Goal: Check status: Check status

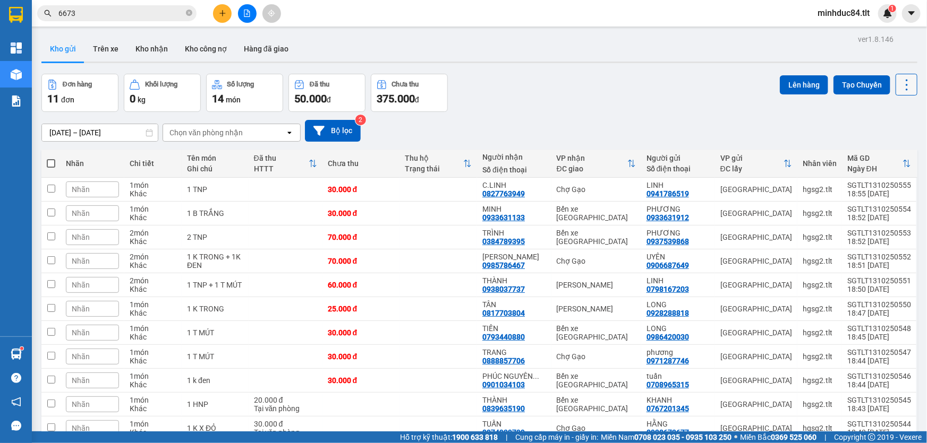
click at [904, 83] on icon at bounding box center [906, 85] width 15 height 15
click at [892, 148] on span "Làm mới" at bounding box center [884, 151] width 29 height 11
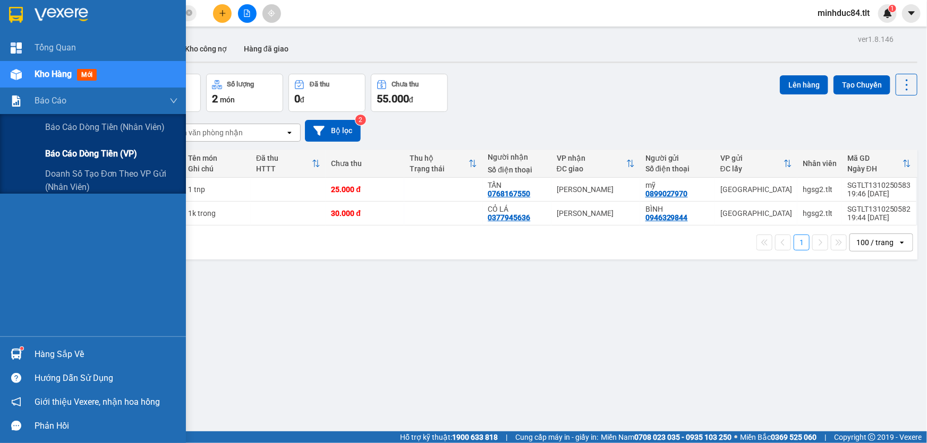
click at [64, 151] on span "Báo cáo dòng tiền (VP)" at bounding box center [91, 153] width 92 height 13
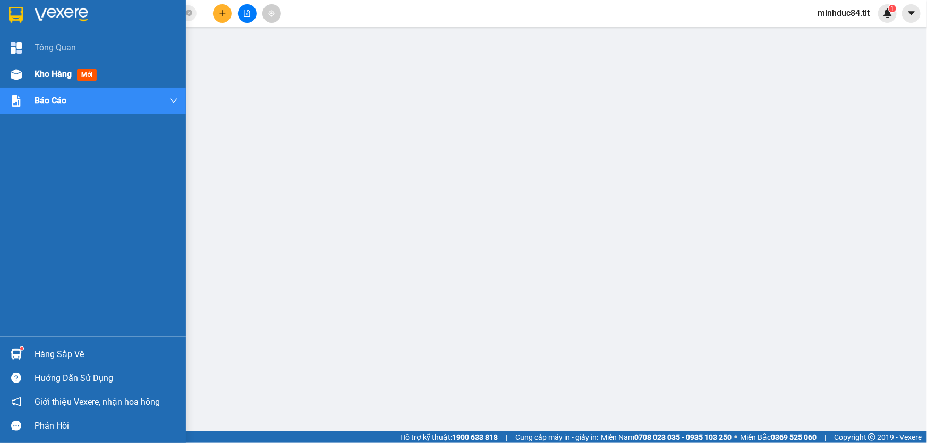
click at [29, 74] on div "Kho hàng mới" at bounding box center [93, 74] width 186 height 27
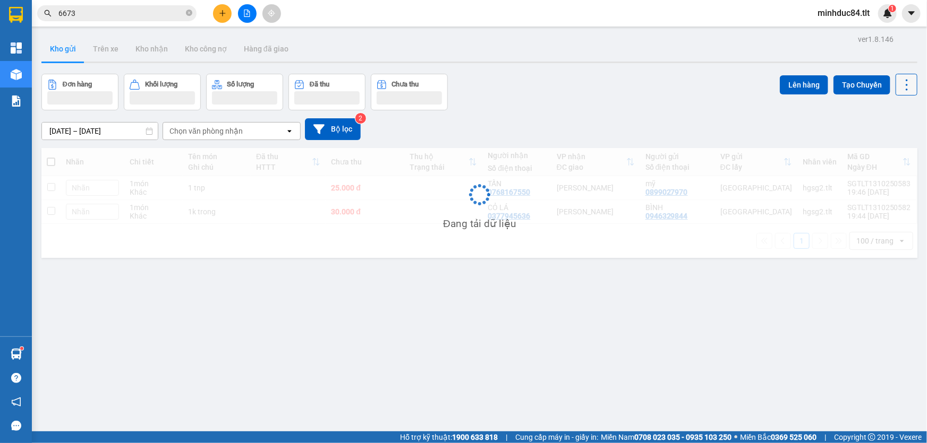
click at [899, 86] on icon at bounding box center [906, 85] width 15 height 15
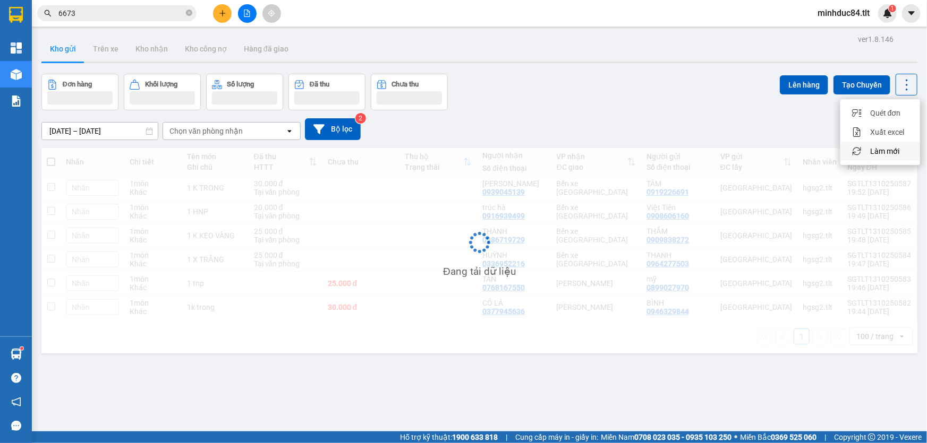
click at [879, 150] on span "Làm mới" at bounding box center [884, 151] width 29 height 11
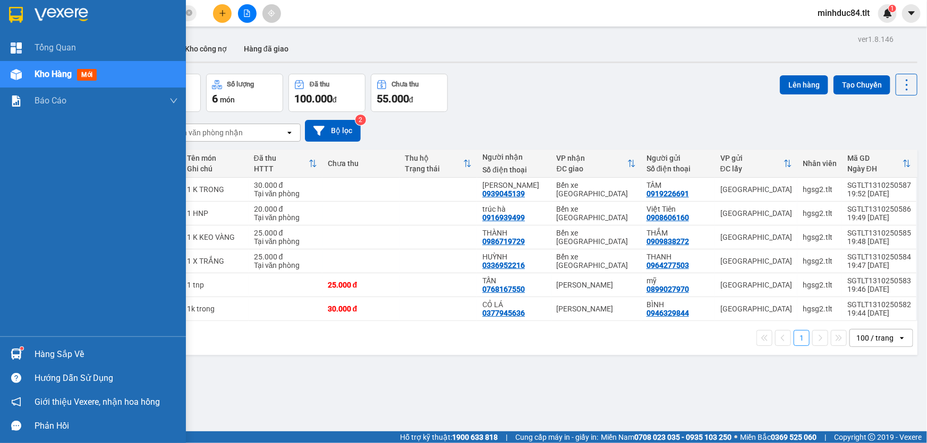
click at [66, 356] on div "Hàng sắp về" at bounding box center [106, 355] width 143 height 16
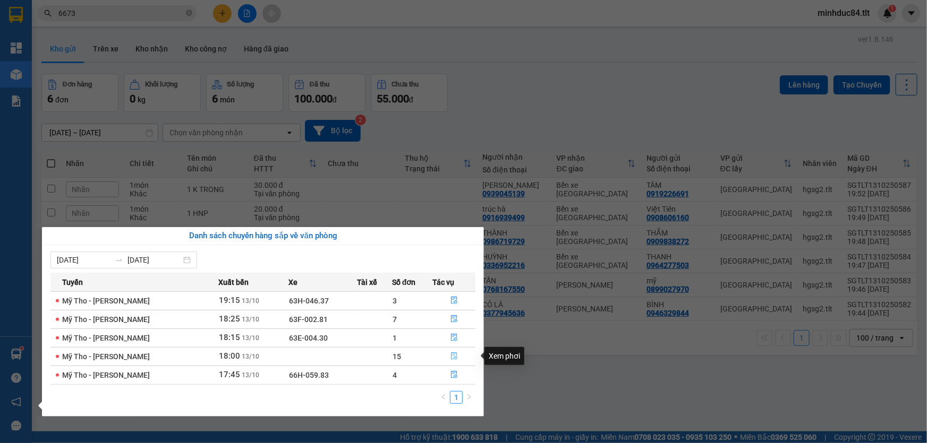
click at [447, 353] on button "button" at bounding box center [454, 356] width 42 height 17
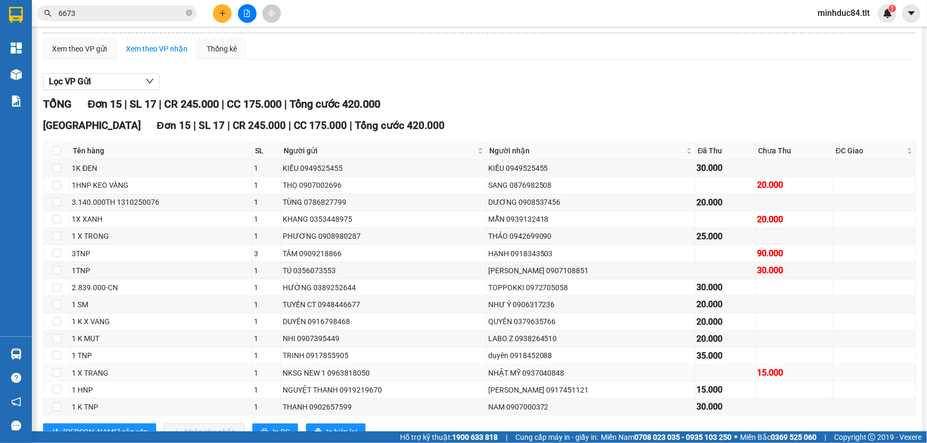
scroll to position [117, 0]
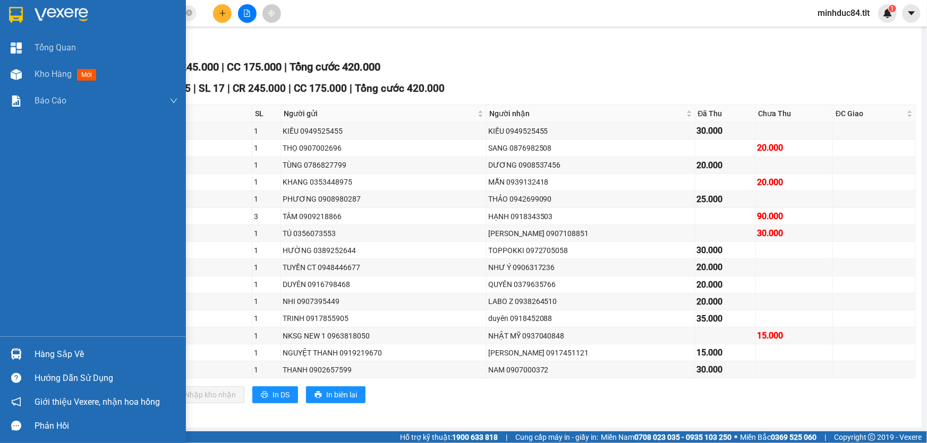
click at [48, 354] on div "Hàng sắp về" at bounding box center [106, 355] width 143 height 16
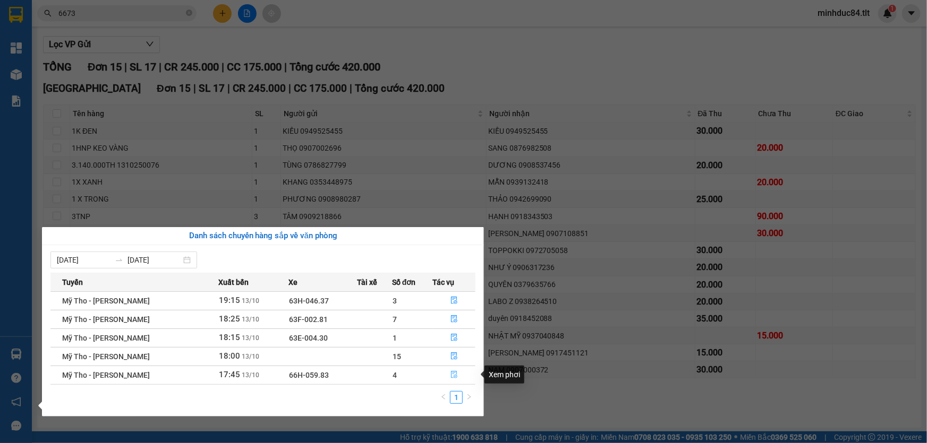
drag, startPoint x: 455, startPoint y: 370, endPoint x: 458, endPoint y: 361, distance: 9.6
click at [454, 370] on button "button" at bounding box center [454, 375] width 42 height 17
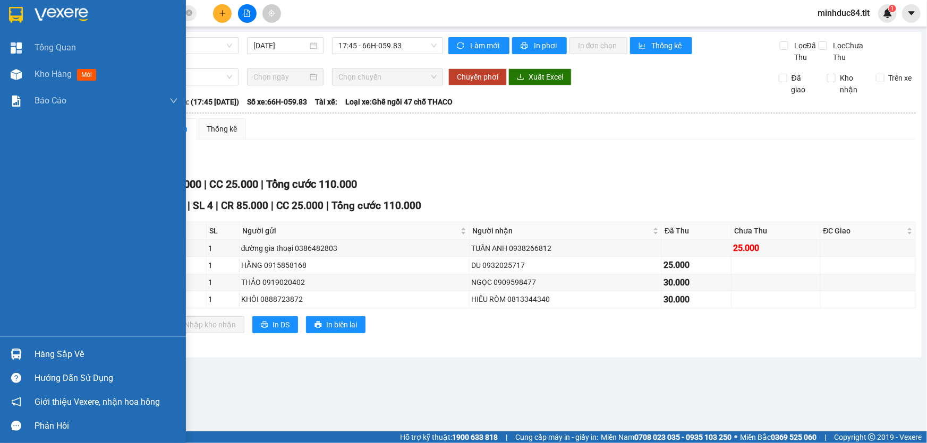
click at [20, 353] on img at bounding box center [16, 354] width 11 height 11
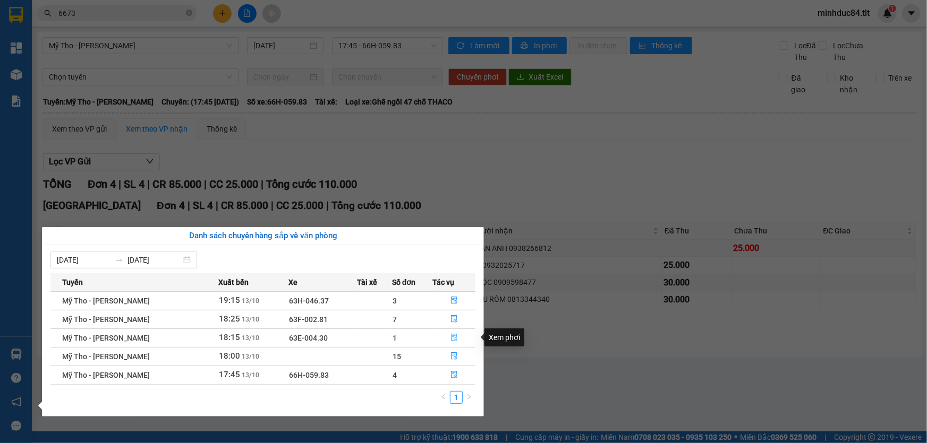
click at [452, 339] on icon "file-done" at bounding box center [453, 337] width 7 height 7
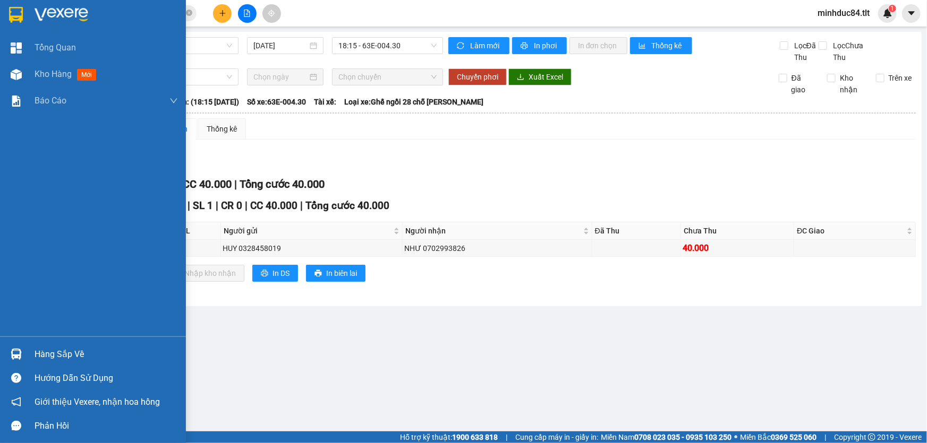
click at [42, 347] on div "Hàng sắp về" at bounding box center [106, 355] width 143 height 16
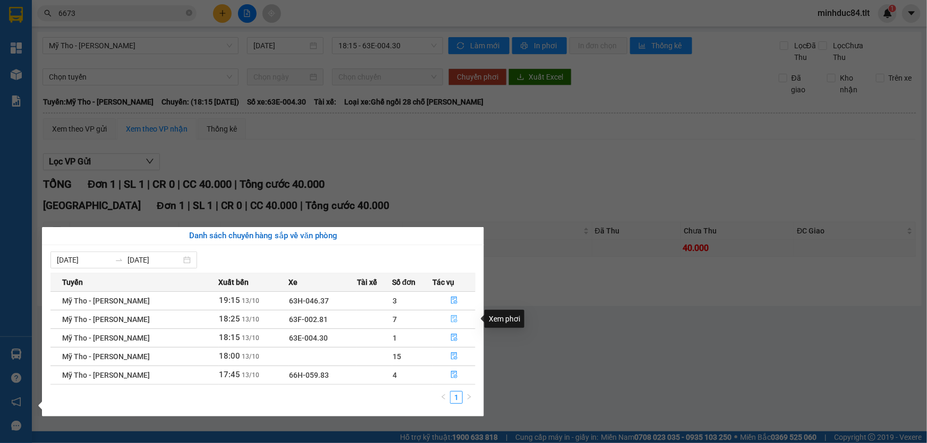
click at [443, 314] on button "button" at bounding box center [454, 319] width 42 height 17
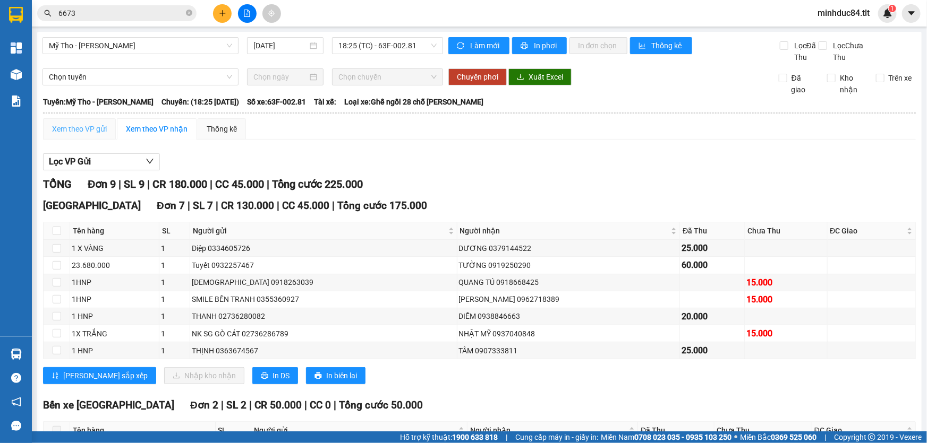
click at [107, 123] on div "Xem theo VP gửi" at bounding box center [79, 128] width 73 height 21
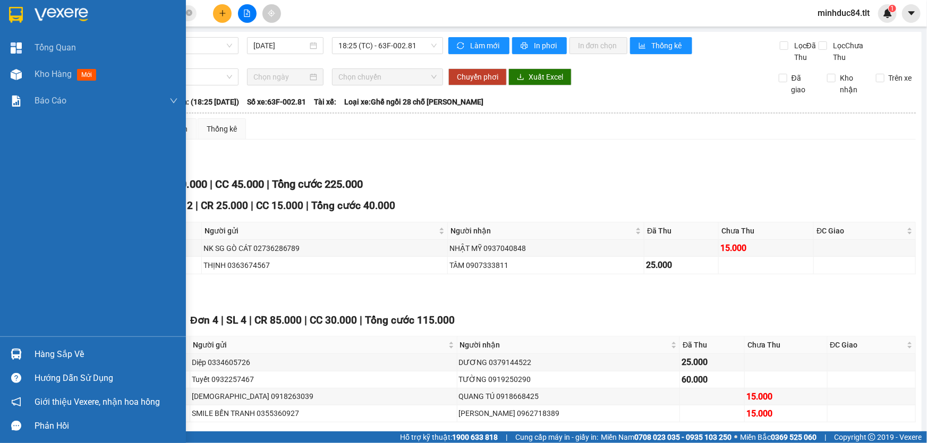
click at [29, 335] on div "Tổng Quan Kho hàng mới Báo cáo Báo cáo dòng tiền (Nhân Viên) Báo cáo dòng tiền …" at bounding box center [93, 186] width 186 height 302
click at [50, 349] on div "Hàng sắp về" at bounding box center [106, 355] width 143 height 16
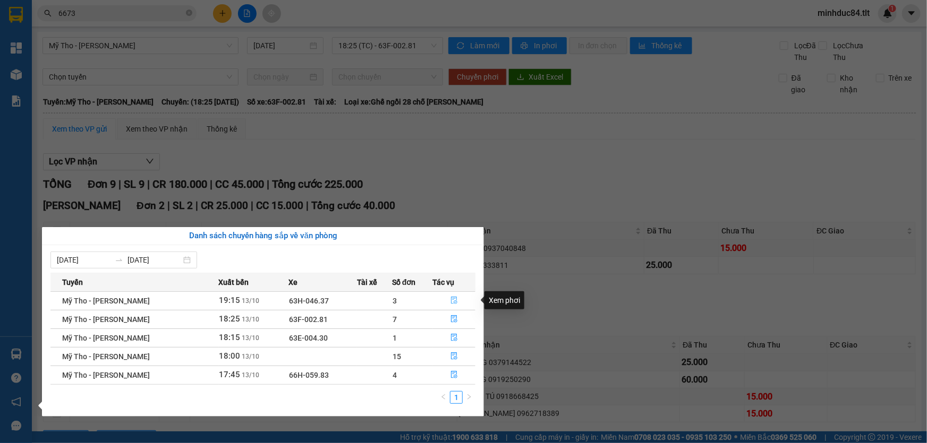
click at [450, 301] on icon "file-done" at bounding box center [453, 300] width 7 height 7
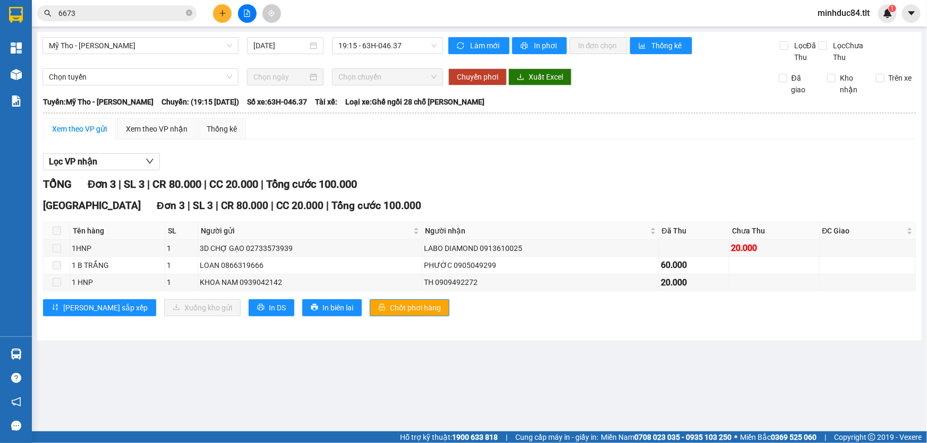
click at [30, 68] on div "Kho hàng mới" at bounding box center [16, 74] width 32 height 27
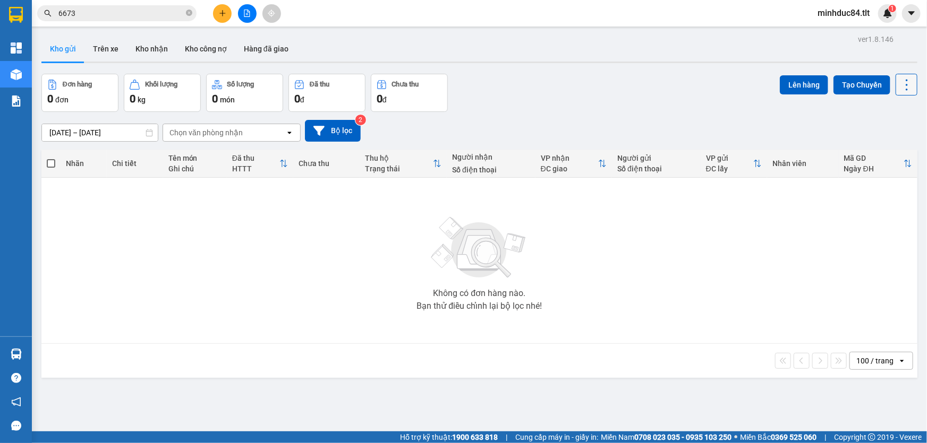
click at [899, 90] on icon at bounding box center [906, 85] width 15 height 15
click at [876, 156] on span "Làm mới" at bounding box center [884, 151] width 29 height 11
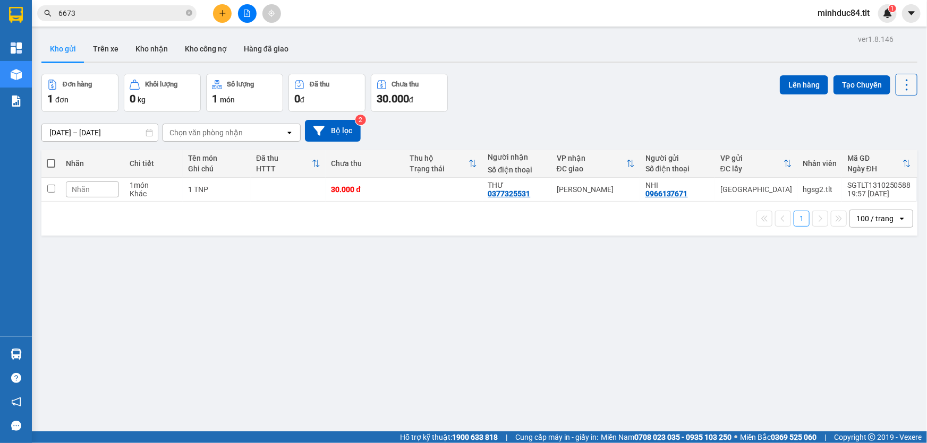
click at [905, 89] on icon at bounding box center [906, 84] width 2 height 11
click at [892, 146] on span "Làm mới" at bounding box center [884, 151] width 29 height 11
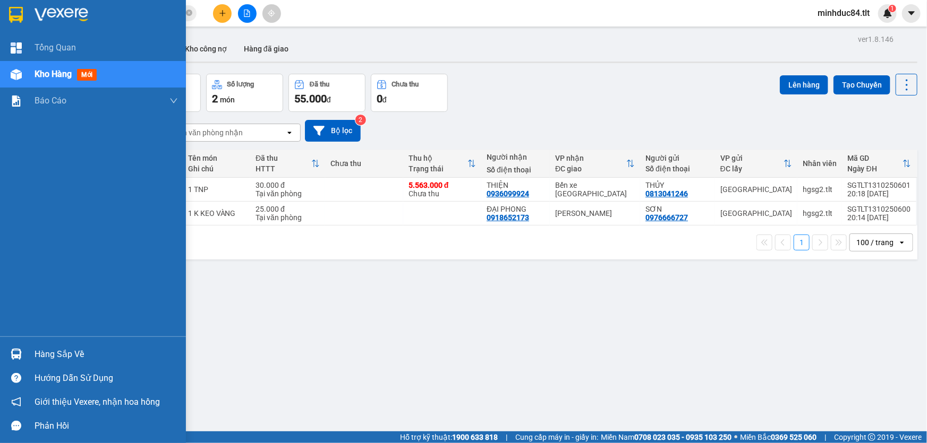
click at [41, 352] on div "Hàng sắp về" at bounding box center [106, 355] width 143 height 16
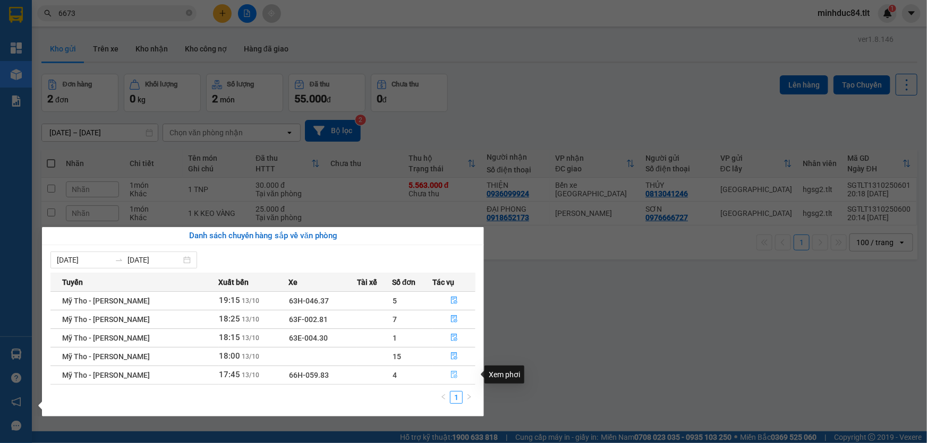
click at [452, 376] on icon "file-done" at bounding box center [453, 374] width 7 height 7
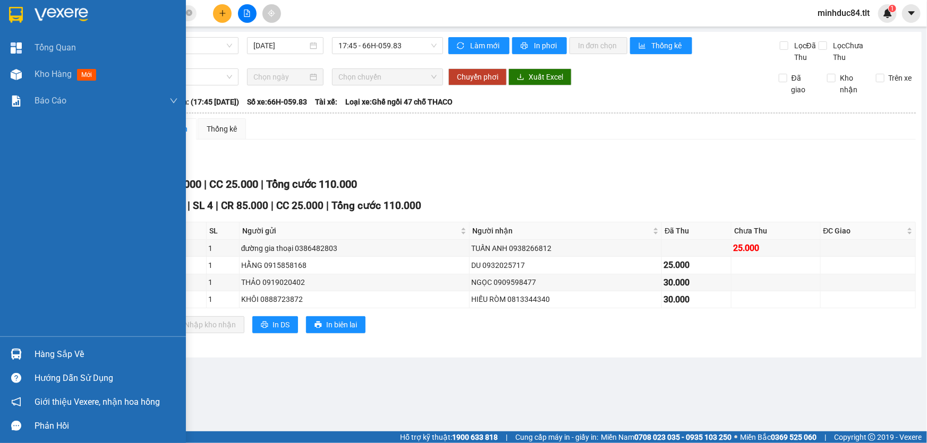
click at [30, 344] on div "Hàng sắp về" at bounding box center [93, 354] width 186 height 24
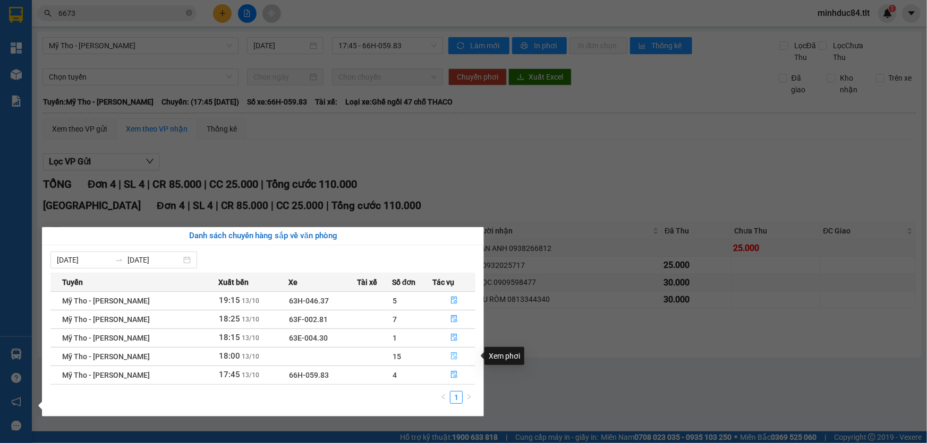
click at [450, 352] on button "button" at bounding box center [454, 356] width 42 height 17
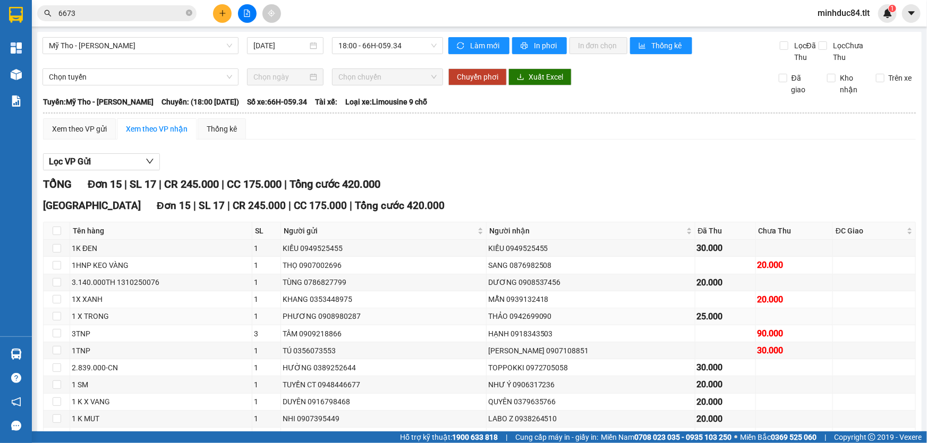
scroll to position [117, 0]
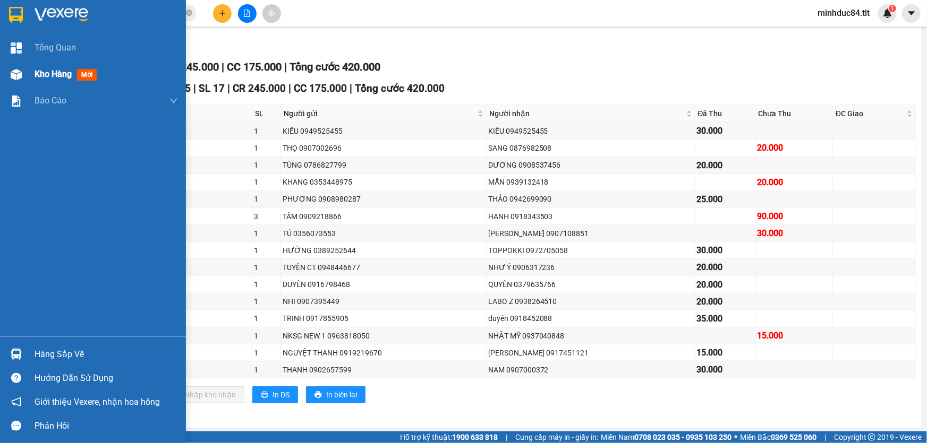
click at [16, 78] on img at bounding box center [16, 74] width 11 height 11
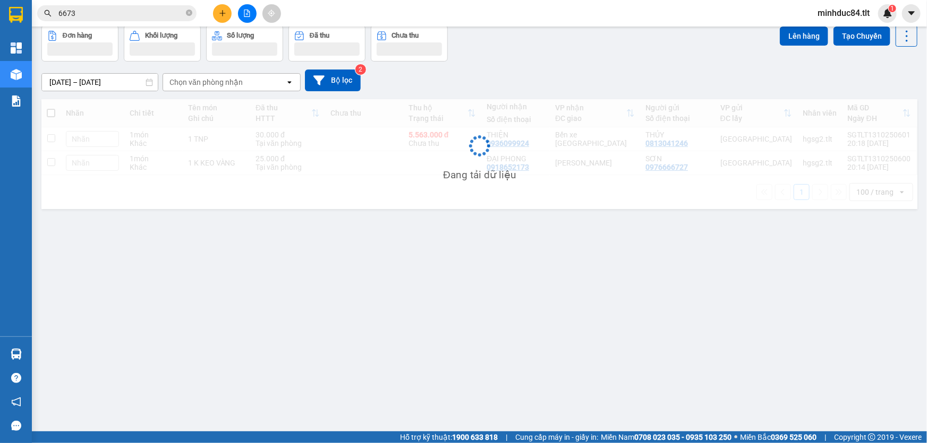
scroll to position [48, 0]
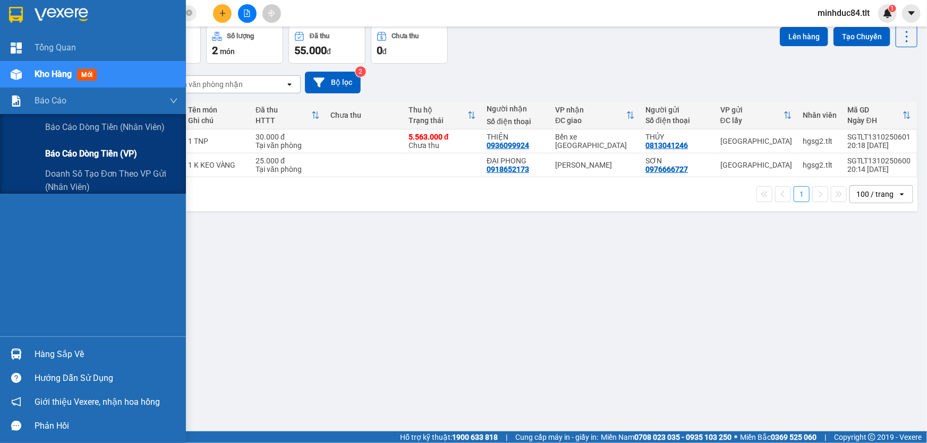
click at [72, 150] on span "Báo cáo dòng tiền (VP)" at bounding box center [91, 153] width 92 height 13
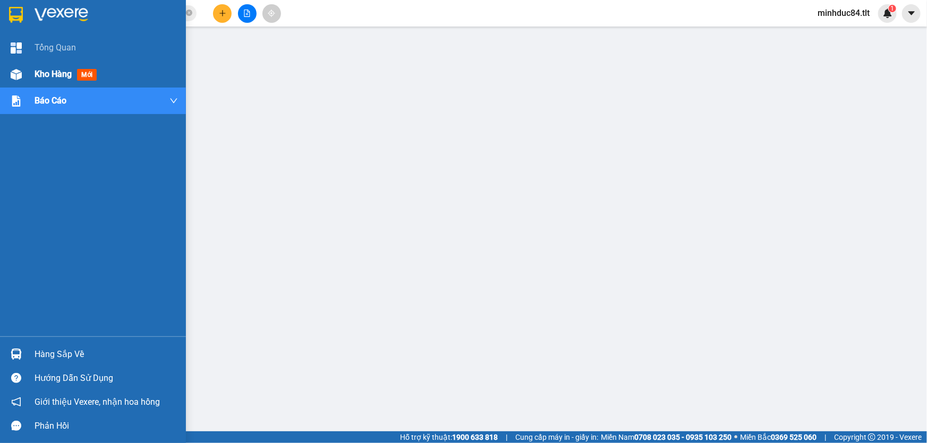
click at [23, 63] on div "Kho hàng mới" at bounding box center [93, 74] width 186 height 27
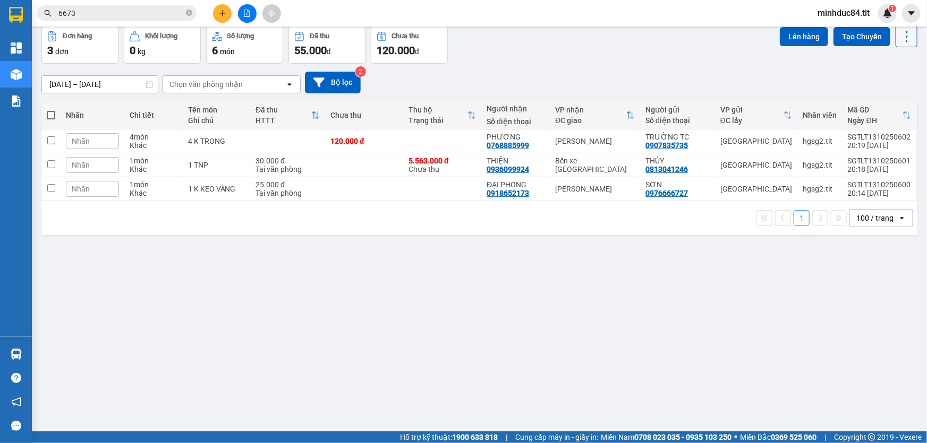
click at [901, 39] on icon at bounding box center [906, 36] width 15 height 15
click at [887, 101] on span "Làm mới" at bounding box center [884, 103] width 29 height 11
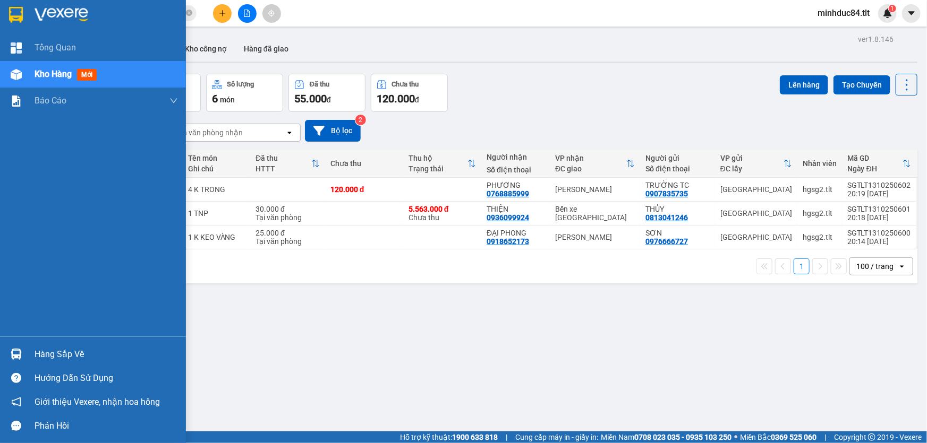
click at [22, 359] on div at bounding box center [16, 354] width 19 height 19
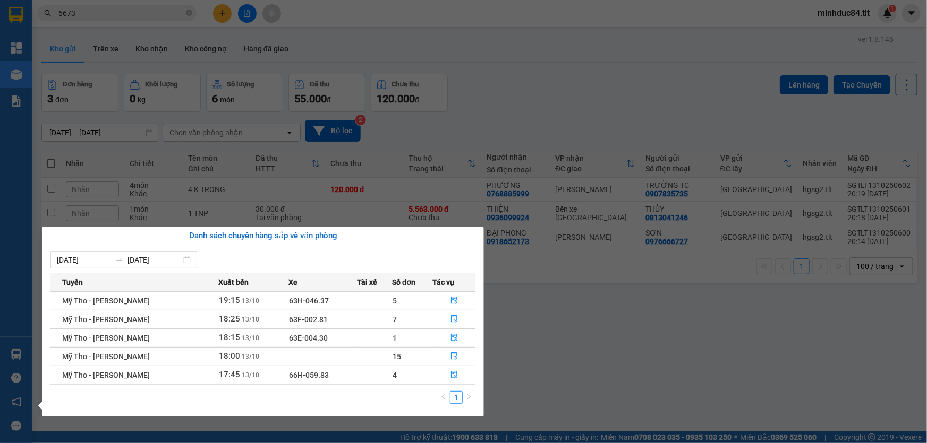
click at [512, 374] on section "Kết quả tìm kiếm ( 1 ) Bộ lọc Gửi 3 ngày gần nhất [PERSON_NAME] thái Món hàng T…" at bounding box center [463, 221] width 927 height 443
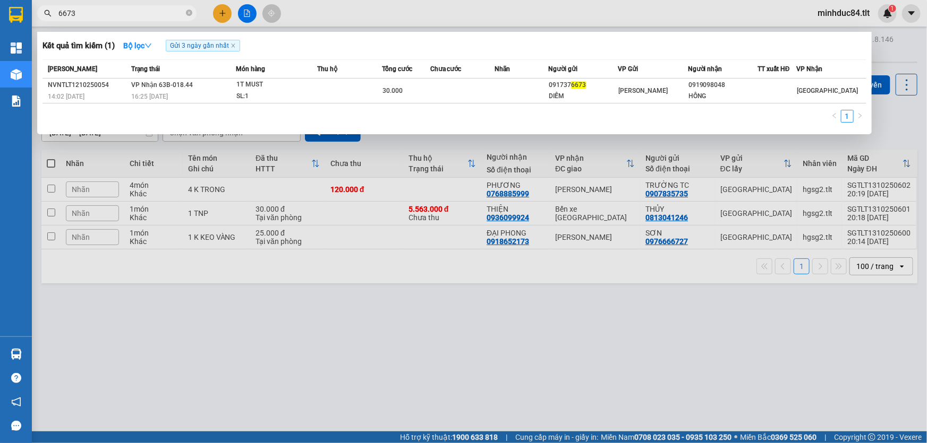
click at [130, 21] on span "6673" at bounding box center [116, 13] width 159 height 16
click at [124, 12] on input "6673" at bounding box center [120, 13] width 125 height 12
click at [124, 11] on input "6673" at bounding box center [120, 13] width 125 height 12
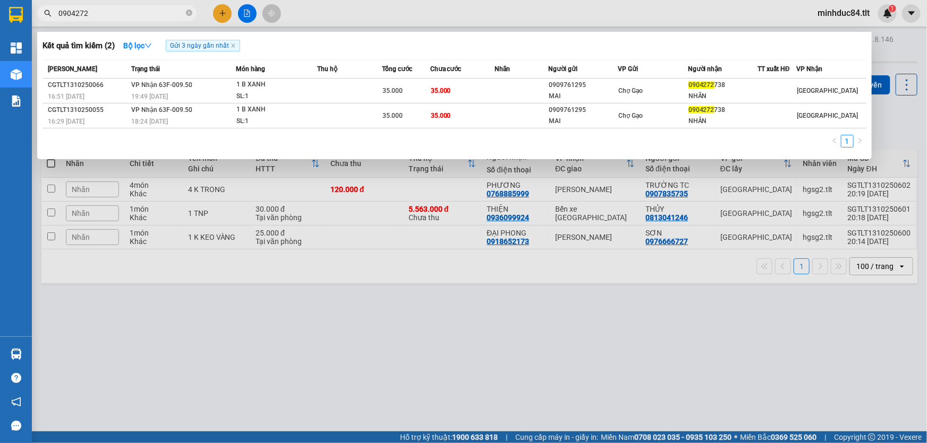
type input "0904272"
click at [452, 348] on div at bounding box center [463, 221] width 927 height 443
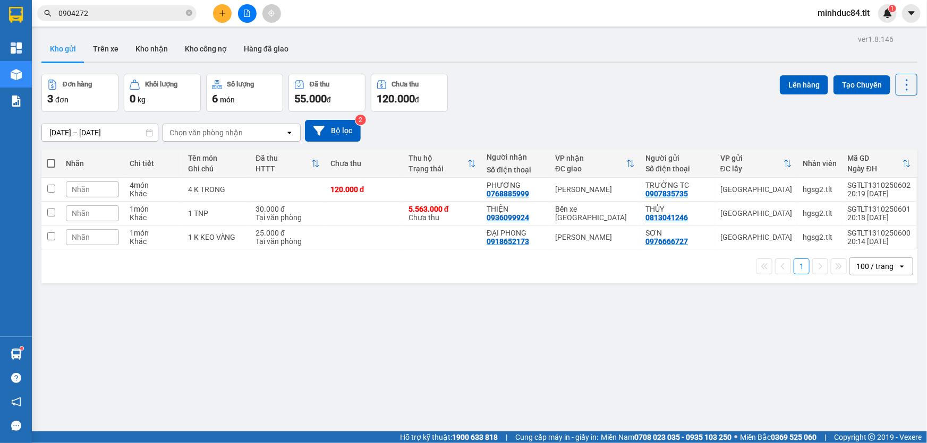
click at [454, 342] on div "ver 1.8.146 Kho gửi Trên xe Kho nhận Kho công nợ Hàng đã giao Đơn hàng 3 đơn Kh…" at bounding box center [479, 253] width 884 height 443
drag, startPoint x: 158, startPoint y: 57, endPoint x: 186, endPoint y: 2, distance: 62.2
click at [177, 19] on section "Kết quả tìm kiếm ( 2 ) Bộ lọc Gửi 3 ngày gần nhất Mã ĐH Trạng thái Món hàng Thu…" at bounding box center [463, 221] width 927 height 443
click at [104, 53] on button "Trên xe" at bounding box center [105, 48] width 42 height 25
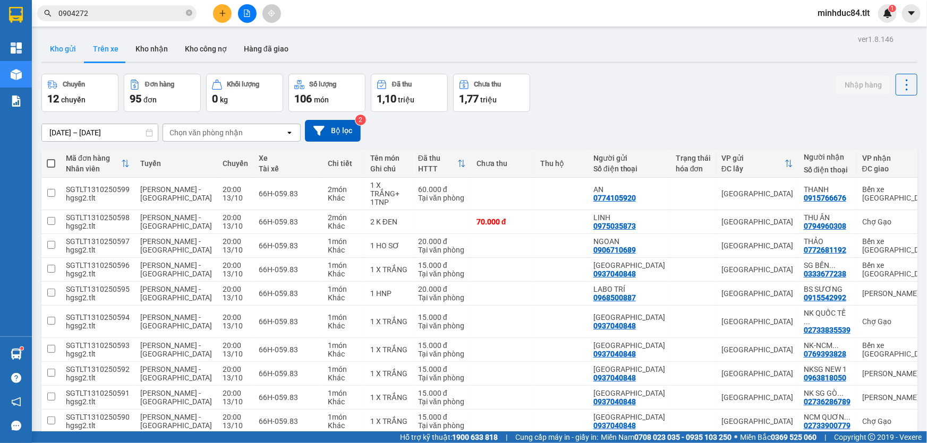
click at [58, 42] on button "Kho gửi" at bounding box center [62, 48] width 43 height 25
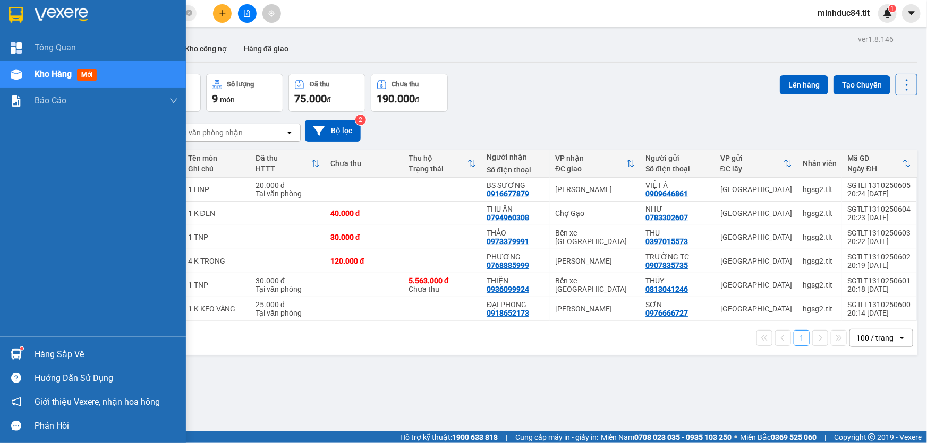
click at [36, 338] on div "Hàng sắp về Hướng dẫn sử dụng Giới thiệu Vexere, nhận hoa hồng Phản hồi" at bounding box center [93, 387] width 186 height 101
click at [49, 348] on div "Hàng sắp về" at bounding box center [106, 355] width 143 height 16
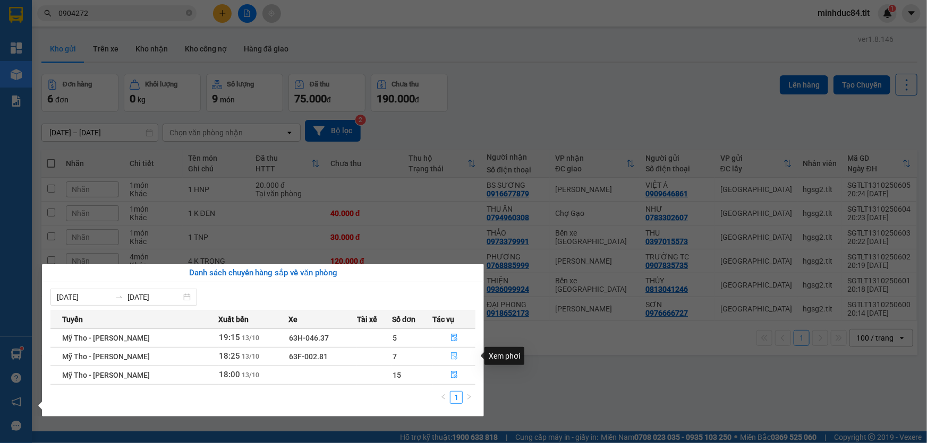
click at [453, 356] on icon "file-done" at bounding box center [454, 356] width 6 height 7
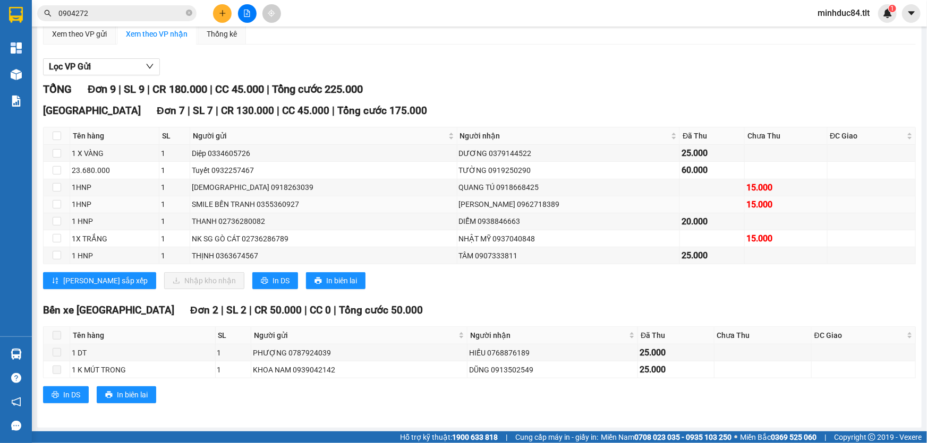
scroll to position [96, 0]
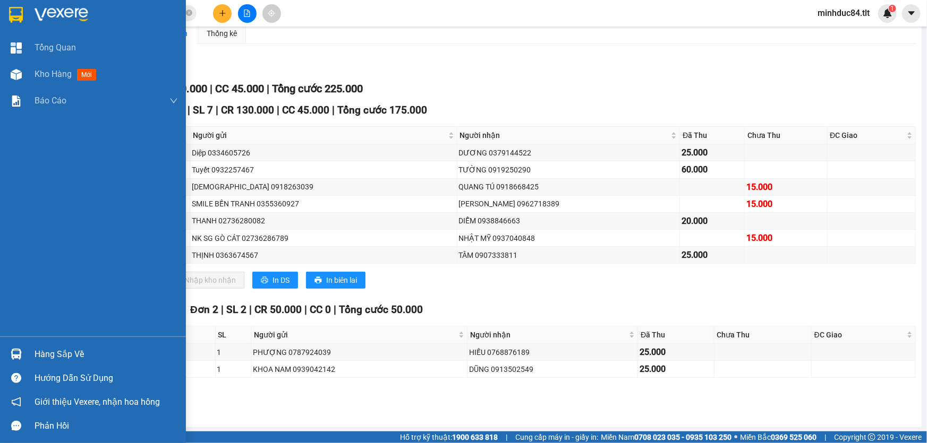
click at [22, 353] on div at bounding box center [16, 354] width 19 height 19
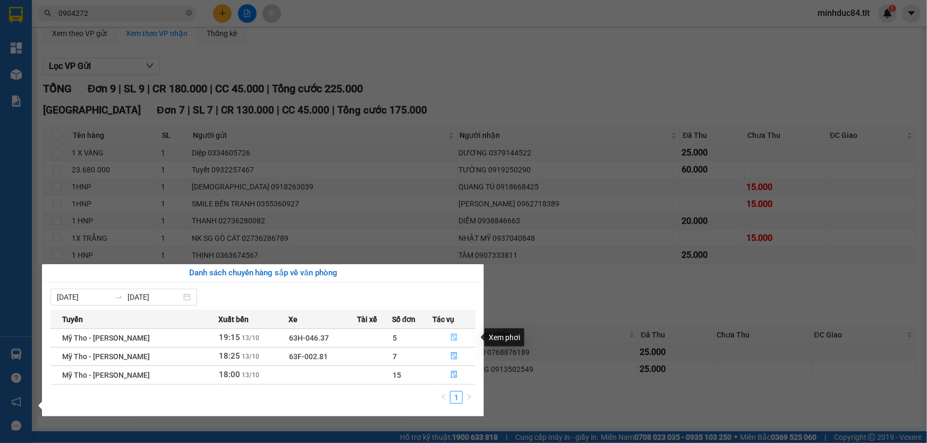
click at [452, 337] on icon "file-done" at bounding box center [454, 337] width 6 height 7
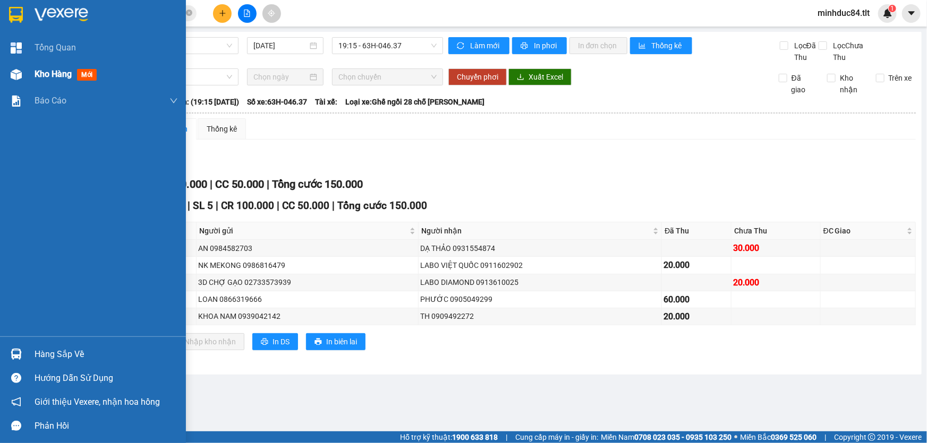
click at [32, 77] on div "Kho hàng mới" at bounding box center [93, 74] width 186 height 27
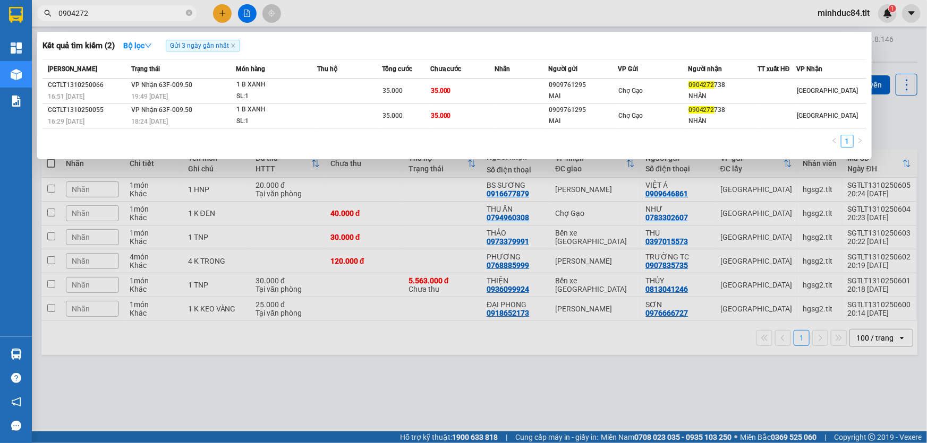
click at [84, 9] on input "0904272" at bounding box center [120, 13] width 125 height 12
